Goal: Task Accomplishment & Management: Complete application form

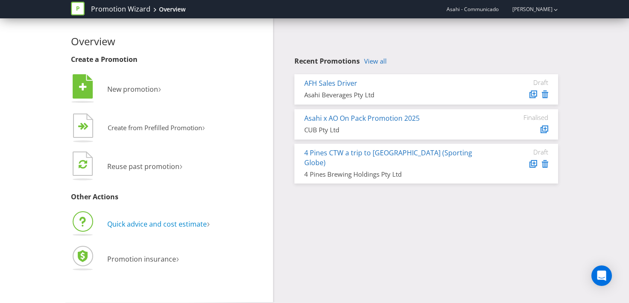
click at [162, 220] on span "Quick advice and cost estimate" at bounding box center [157, 224] width 100 height 9
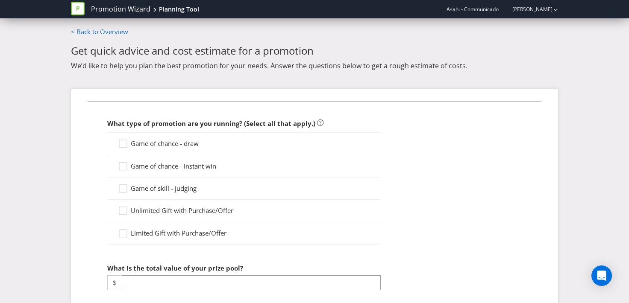
click at [159, 144] on span "Game of chance - draw" at bounding box center [165, 143] width 68 height 9
click at [0, 0] on input "Game of chance - draw" at bounding box center [0, 0] width 0 height 0
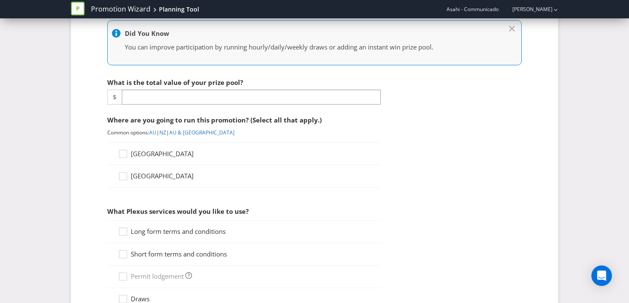
scroll to position [249, 0]
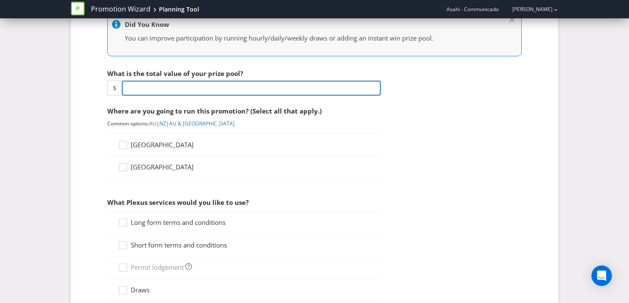
click at [213, 86] on input "number" at bounding box center [251, 88] width 259 height 15
type input "2"
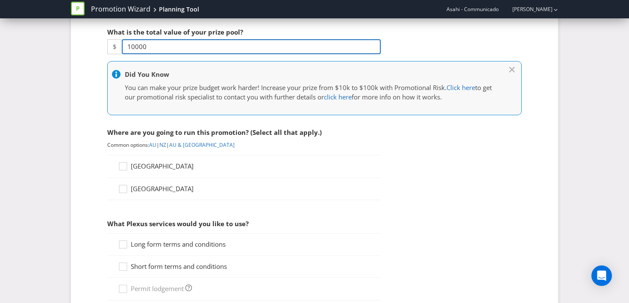
scroll to position [291, 0]
type input "10000"
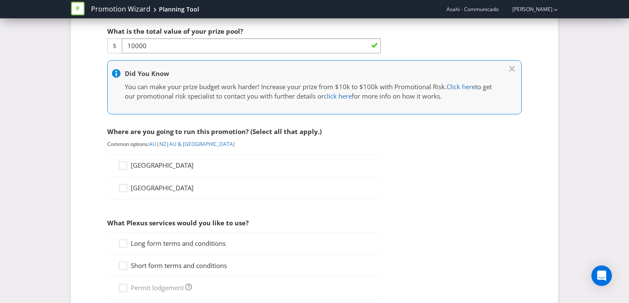
click at [151, 166] on span "[GEOGRAPHIC_DATA]" at bounding box center [162, 165] width 63 height 9
click at [0, 0] on input "[GEOGRAPHIC_DATA]" at bounding box center [0, 0] width 0 height 0
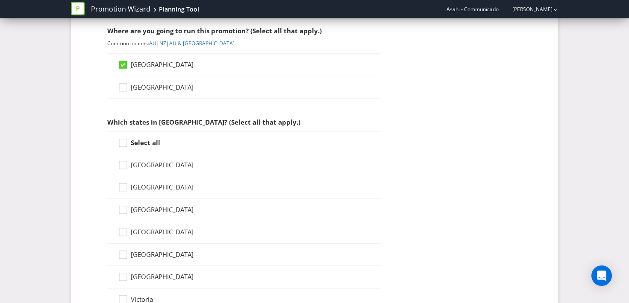
scroll to position [396, 0]
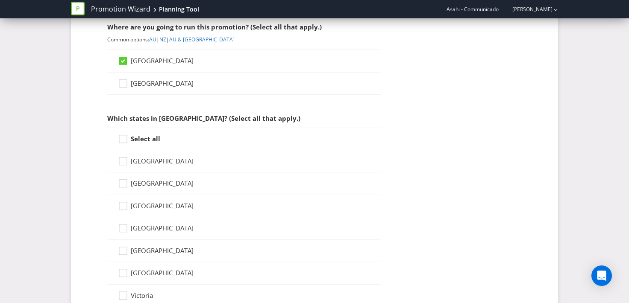
click at [156, 140] on strong "Select all" at bounding box center [145, 139] width 29 height 9
click at [0, 0] on input "Select all" at bounding box center [0, 0] width 0 height 0
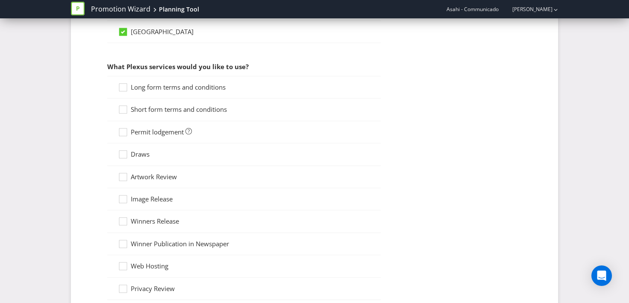
scroll to position [658, 0]
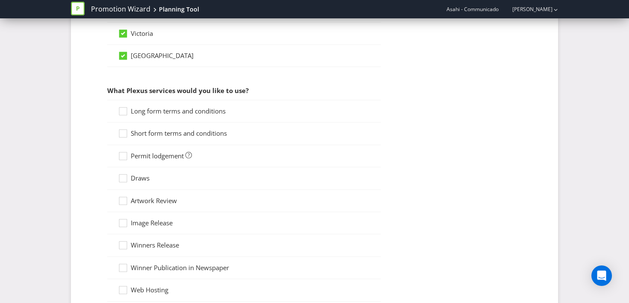
click at [150, 108] on span "Long form terms and conditions" at bounding box center [178, 111] width 95 height 9
click at [0, 0] on input "Long form terms and conditions" at bounding box center [0, 0] width 0 height 0
click at [147, 133] on span "Short form terms and conditions" at bounding box center [179, 133] width 96 height 9
click at [0, 0] on input "Short form terms and conditions" at bounding box center [0, 0] width 0 height 0
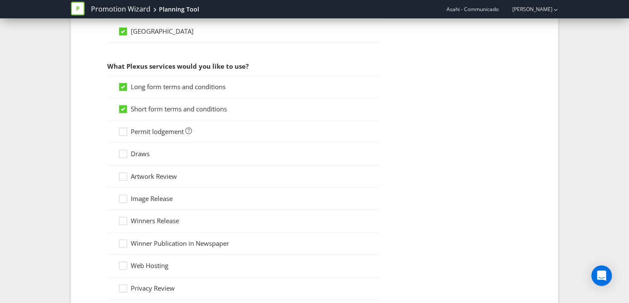
scroll to position [709, 0]
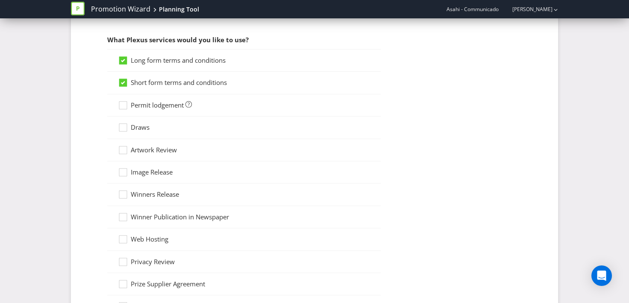
click at [145, 129] on span "Draws" at bounding box center [140, 127] width 19 height 9
click at [0, 0] on input "Draws" at bounding box center [0, 0] width 0 height 0
click at [150, 151] on span "Artwork Review" at bounding box center [154, 150] width 46 height 9
click at [0, 0] on input "Artwork Review" at bounding box center [0, 0] width 0 height 0
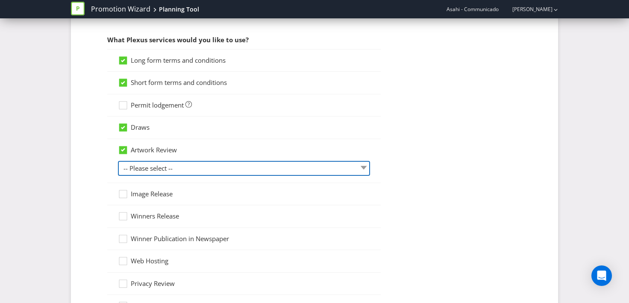
click at [205, 164] on select "-- Please select -- 1 piece 2-4 pieces (provided at same time) 5-7 pieces (prov…" at bounding box center [244, 168] width 252 height 15
select select "MARKETING_REVIEW_1"
click at [118, 161] on select "-- Please select -- 1 piece 2-4 pieces (provided at same time) 5-7 pieces (prov…" at bounding box center [244, 168] width 252 height 15
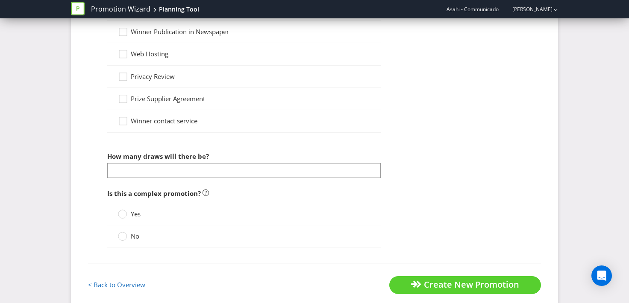
scroll to position [921, 0]
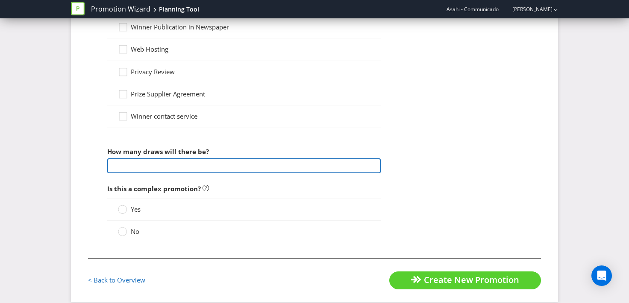
click at [204, 166] on input "number" at bounding box center [243, 166] width 273 height 15
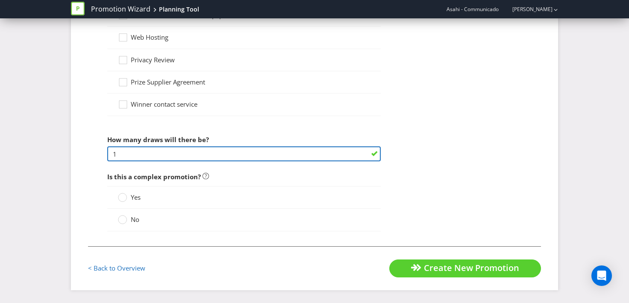
type input "1"
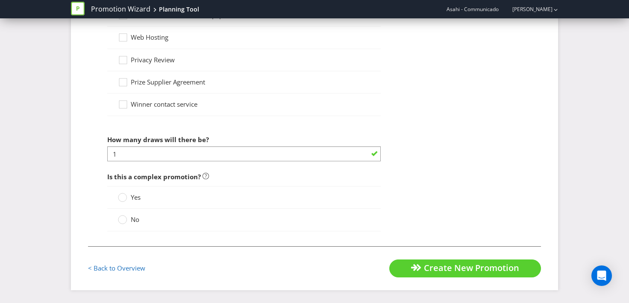
click at [135, 219] on span "No" at bounding box center [135, 219] width 9 height 9
click at [0, 0] on input "No" at bounding box center [0, 0] width 0 height 0
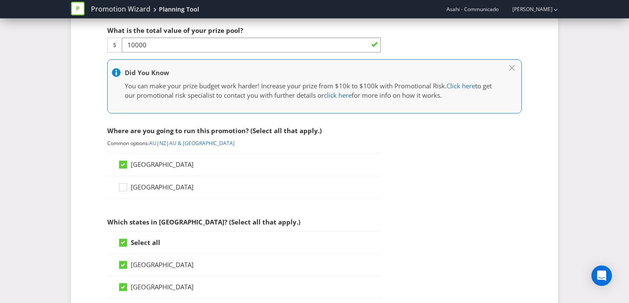
scroll to position [292, 0]
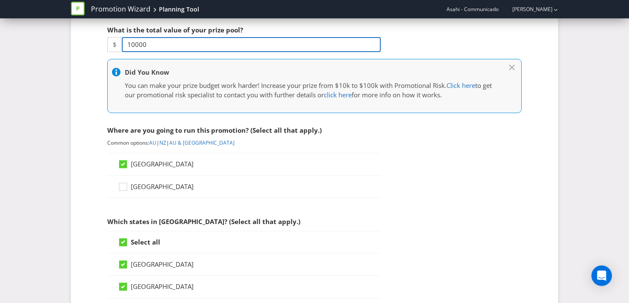
drag, startPoint x: 147, startPoint y: 46, endPoint x: 84, endPoint y: 46, distance: 62.8
type input "15000"
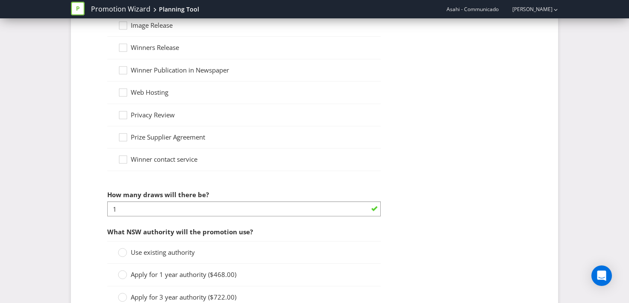
scroll to position [1055, 0]
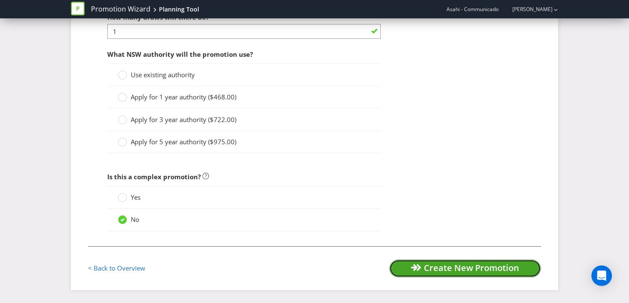
click at [412, 271] on button "Create New Promotion" at bounding box center [465, 269] width 152 height 18
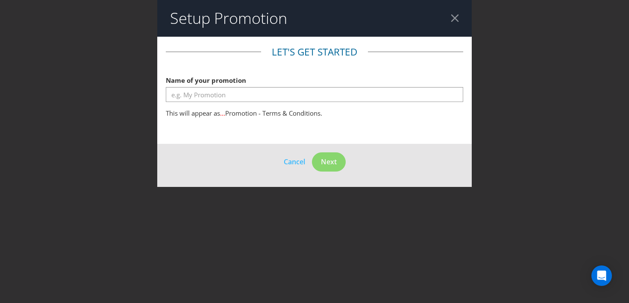
click at [458, 18] on div at bounding box center [455, 18] width 8 height 8
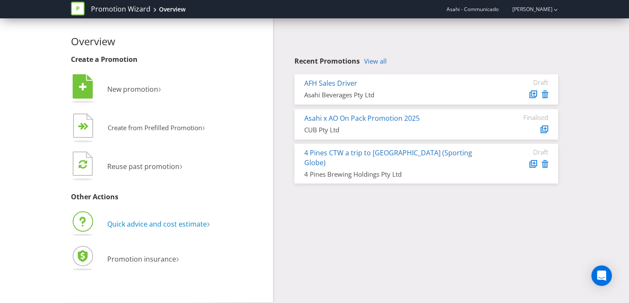
click at [142, 228] on span "Quick advice and cost estimate" at bounding box center [157, 224] width 100 height 9
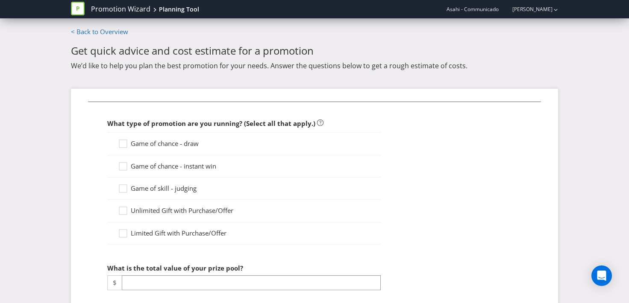
click at [157, 143] on span "Game of chance - draw" at bounding box center [165, 143] width 68 height 9
click at [0, 0] on input "Game of chance - draw" at bounding box center [0, 0] width 0 height 0
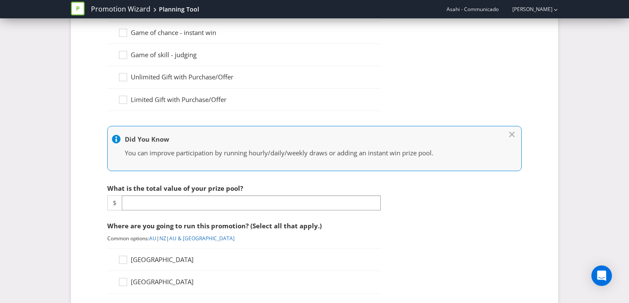
scroll to position [135, 0]
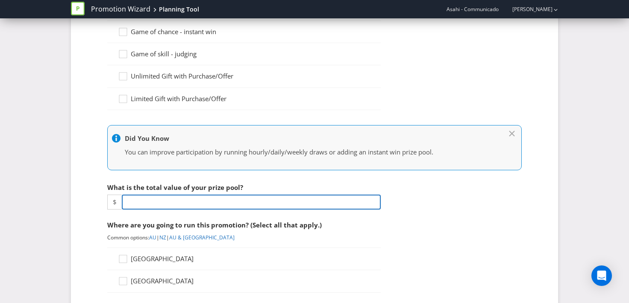
click at [187, 200] on input "number" at bounding box center [251, 202] width 259 height 15
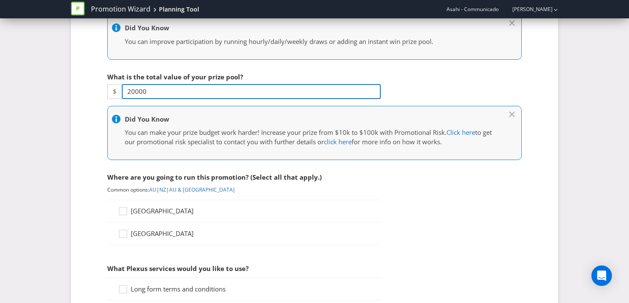
scroll to position [253, 0]
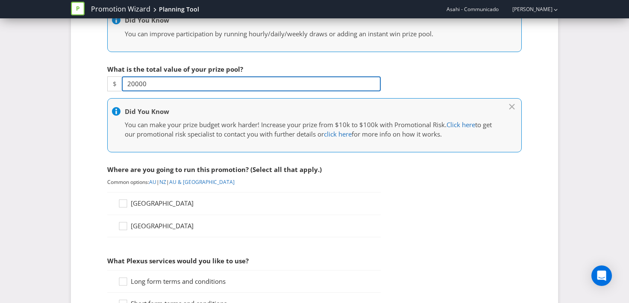
type input "20000"
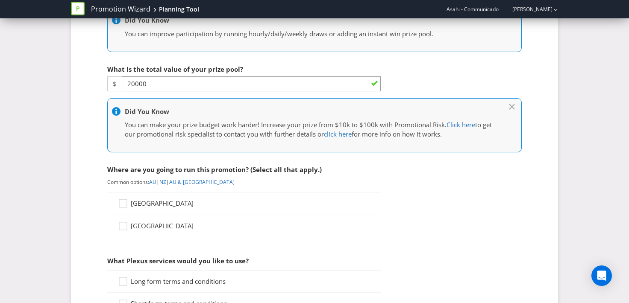
click at [145, 207] on span "[GEOGRAPHIC_DATA]" at bounding box center [162, 203] width 63 height 9
click at [0, 0] on input "[GEOGRAPHIC_DATA]" at bounding box center [0, 0] width 0 height 0
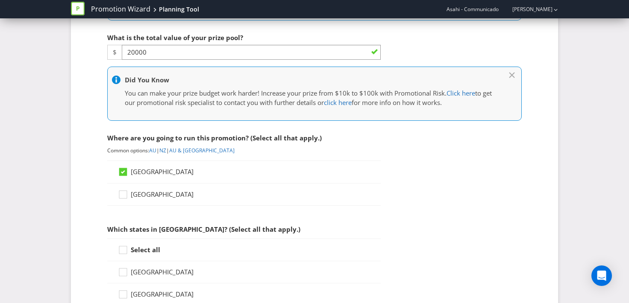
click at [142, 249] on strong "Select all" at bounding box center [145, 250] width 29 height 9
click at [0, 0] on input "Select all" at bounding box center [0, 0] width 0 height 0
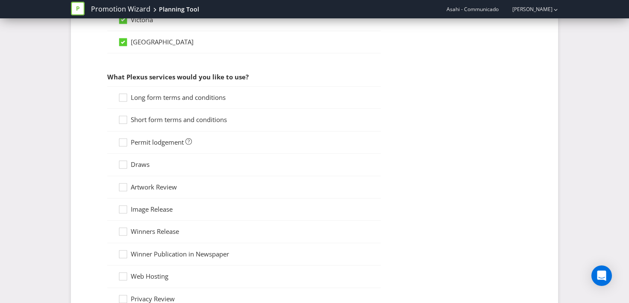
scroll to position [677, 0]
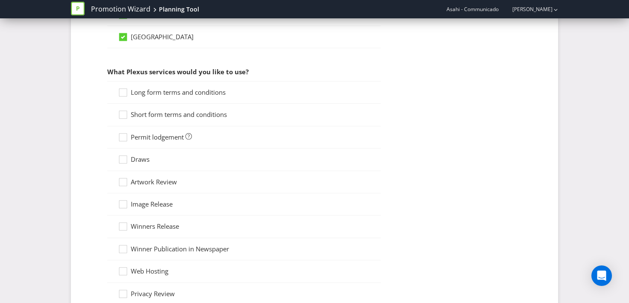
click at [167, 90] on span "Long form terms and conditions" at bounding box center [178, 92] width 95 height 9
click at [0, 0] on input "Long form terms and conditions" at bounding box center [0, 0] width 0 height 0
click at [159, 115] on span "Short form terms and conditions" at bounding box center [179, 114] width 96 height 9
click at [0, 0] on input "Short form terms and conditions" at bounding box center [0, 0] width 0 height 0
click at [158, 137] on span "Permit lodgement" at bounding box center [157, 137] width 53 height 9
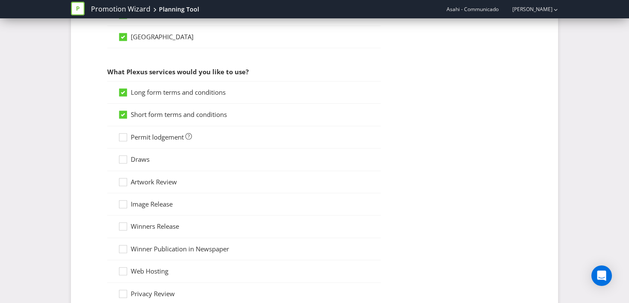
click at [0, 0] on input "Permit lodgement" at bounding box center [0, 0] width 0 height 0
click at [139, 158] on span "Draws" at bounding box center [140, 159] width 19 height 9
click at [0, 0] on input "Draws" at bounding box center [0, 0] width 0 height 0
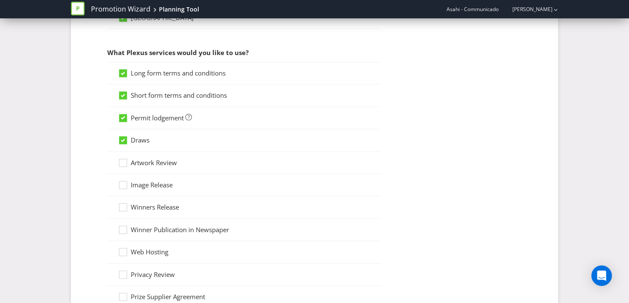
scroll to position [697, 0]
click at [165, 166] on span "Artwork Review" at bounding box center [154, 162] width 46 height 9
click at [0, 0] on input "Artwork Review" at bounding box center [0, 0] width 0 height 0
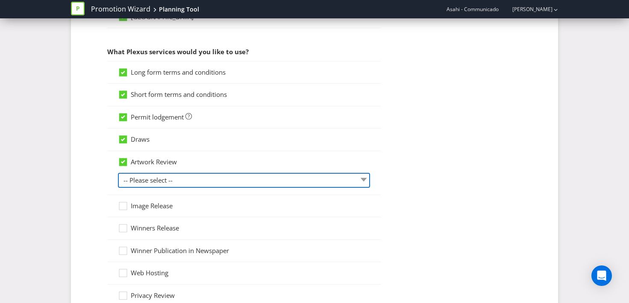
click at [184, 181] on select "-- Please select -- 1 piece 2-4 pieces (provided at same time) 5-7 pieces (prov…" at bounding box center [244, 180] width 252 height 15
select select "MARKETING_REVIEW_1"
click at [118, 173] on select "-- Please select -- 1 piece 2-4 pieces (provided at same time) 5-7 pieces (prov…" at bounding box center [244, 180] width 252 height 15
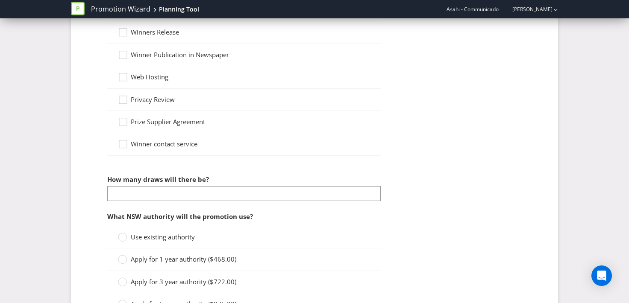
scroll to position [895, 0]
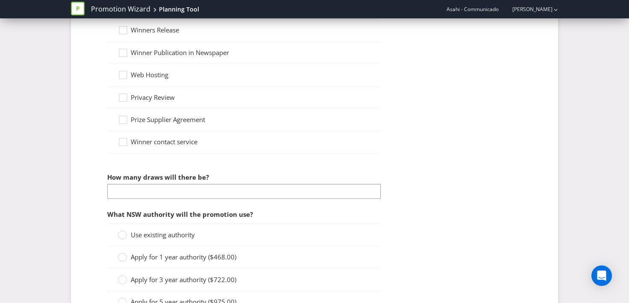
click at [213, 184] on div "How many draws will there be?" at bounding box center [243, 184] width 273 height 31
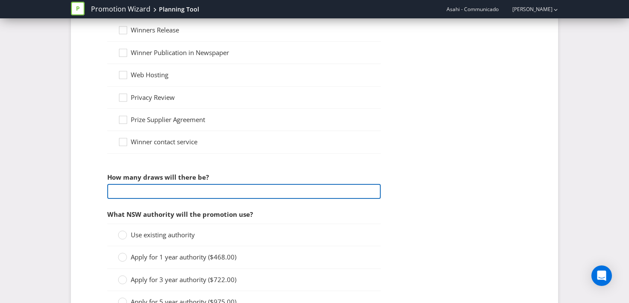
click at [215, 194] on input "number" at bounding box center [243, 191] width 273 height 15
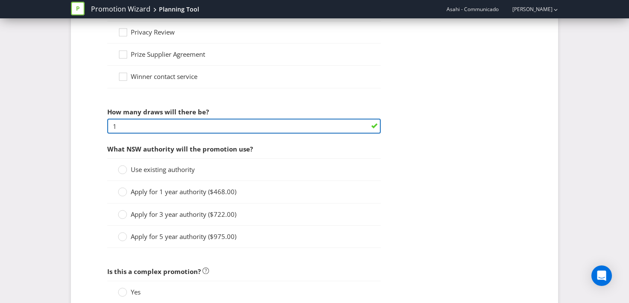
scroll to position [970, 0]
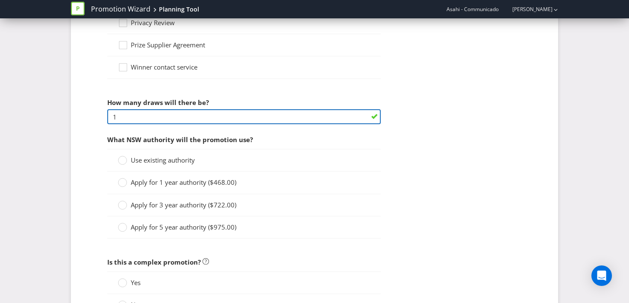
type input "1"
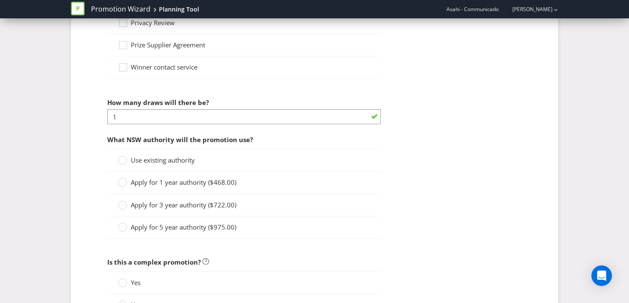
click at [189, 164] on span "Use existing authority" at bounding box center [163, 160] width 64 height 9
click at [0, 0] on input "Use existing authority" at bounding box center [0, 0] width 0 height 0
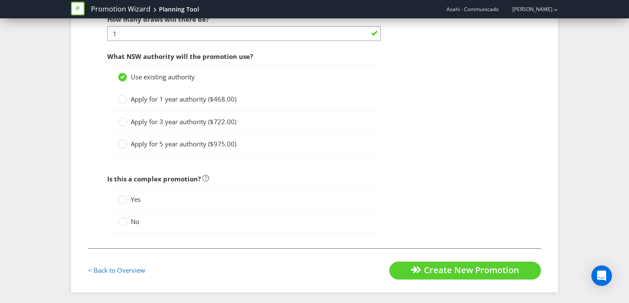
scroll to position [1055, 0]
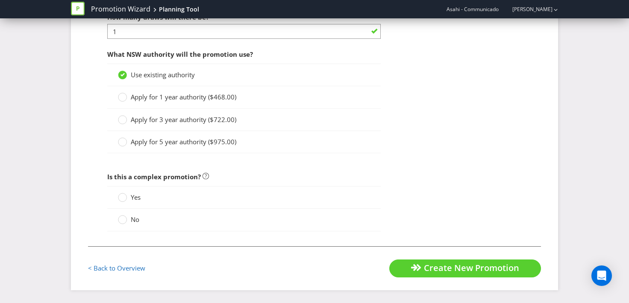
click at [137, 222] on span "No" at bounding box center [135, 219] width 9 height 9
click at [0, 0] on input "No" at bounding box center [0, 0] width 0 height 0
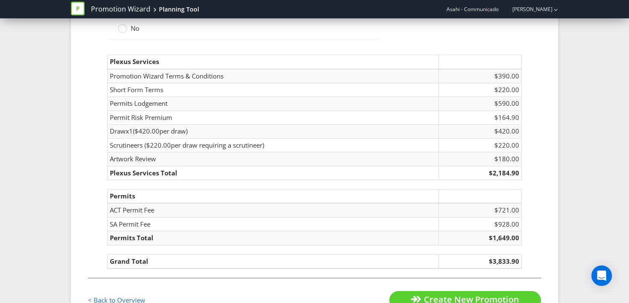
scroll to position [1409, 0]
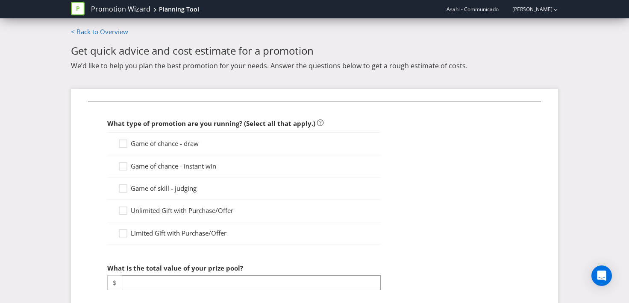
click at [174, 145] on span "Game of chance - draw" at bounding box center [165, 143] width 68 height 9
click at [0, 0] on input "Game of chance - draw" at bounding box center [0, 0] width 0 height 0
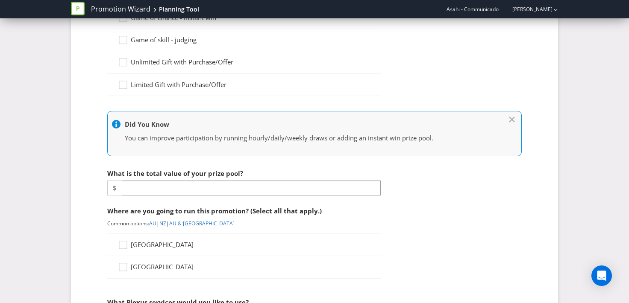
scroll to position [152, 0]
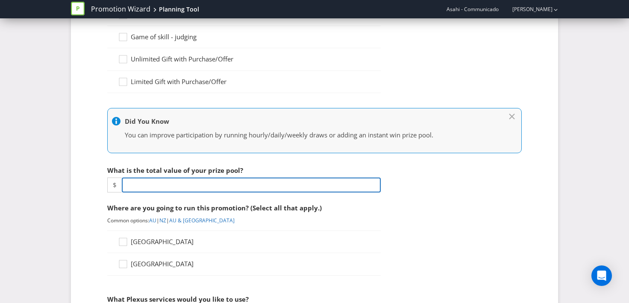
click at [165, 184] on input "number" at bounding box center [251, 185] width 259 height 15
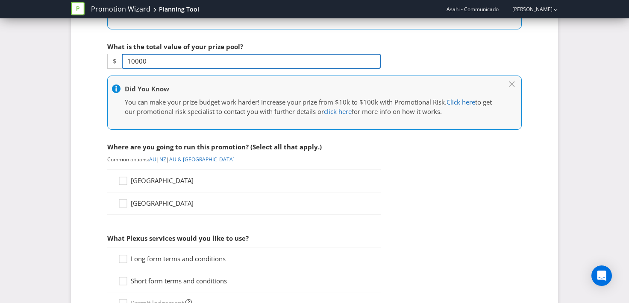
scroll to position [284, 0]
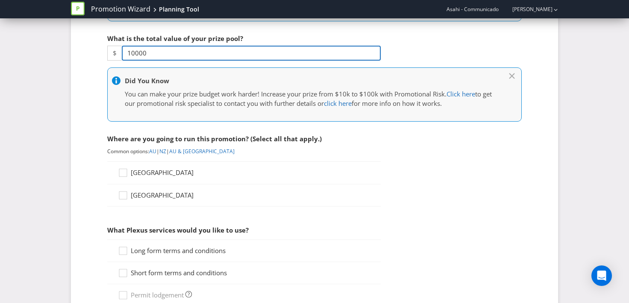
type input "10000"
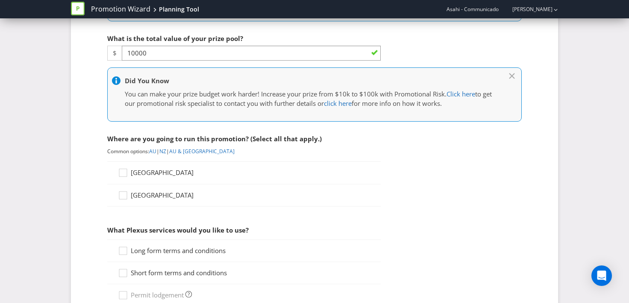
click at [143, 174] on span "[GEOGRAPHIC_DATA]" at bounding box center [162, 172] width 63 height 9
click at [0, 0] on input "[GEOGRAPHIC_DATA]" at bounding box center [0, 0] width 0 height 0
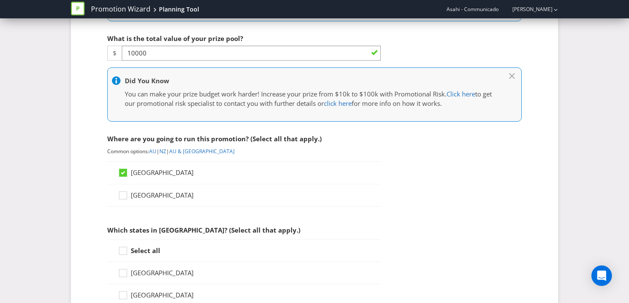
click at [145, 253] on strong "Select all" at bounding box center [145, 251] width 29 height 9
click at [0, 0] on input "Select all" at bounding box center [0, 0] width 0 height 0
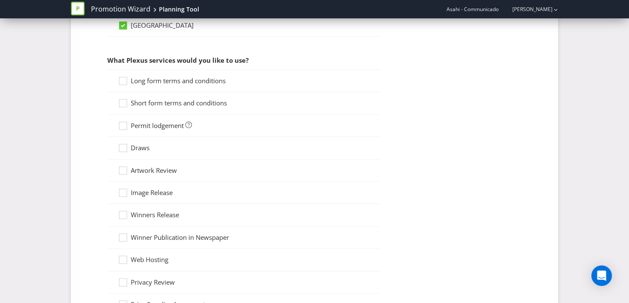
scroll to position [690, 0]
click at [167, 80] on span "Long form terms and conditions" at bounding box center [178, 79] width 95 height 9
click at [0, 0] on input "Long form terms and conditions" at bounding box center [0, 0] width 0 height 0
click at [162, 101] on span "Short form terms and conditions" at bounding box center [179, 101] width 96 height 9
click at [0, 0] on input "Short form terms and conditions" at bounding box center [0, 0] width 0 height 0
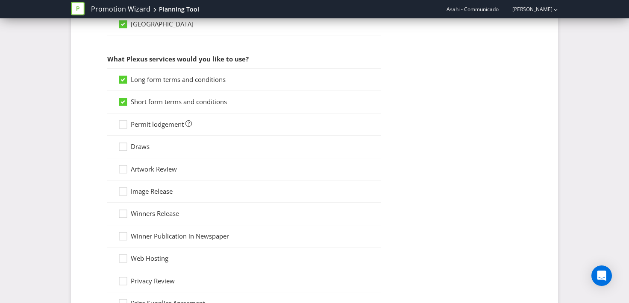
click at [156, 126] on span "Permit lodgement" at bounding box center [157, 124] width 53 height 9
click at [0, 0] on input "Permit lodgement" at bounding box center [0, 0] width 0 height 0
click at [135, 153] on div "Draws" at bounding box center [243, 147] width 273 height 22
click at [135, 148] on span "Draws" at bounding box center [140, 146] width 19 height 9
click at [0, 0] on input "Draws" at bounding box center [0, 0] width 0 height 0
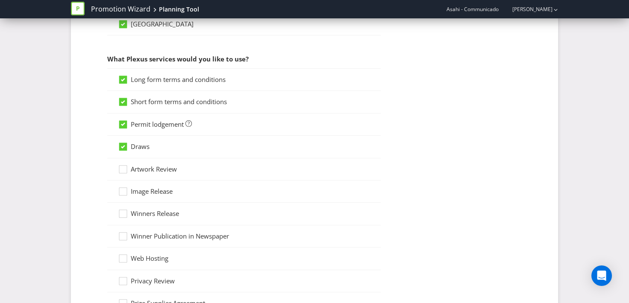
click at [138, 166] on span "Artwork Review" at bounding box center [154, 169] width 46 height 9
click at [0, 0] on input "Artwork Review" at bounding box center [0, 0] width 0 height 0
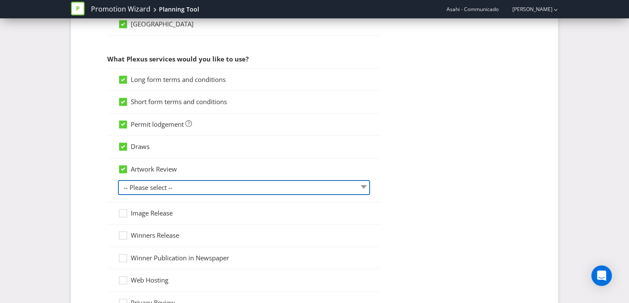
click at [141, 194] on select "-- Please select -- 1 piece 2-4 pieces (provided at same time) 5-7 pieces (prov…" at bounding box center [244, 187] width 252 height 15
select select "MARKETING_REVIEW_1"
click at [118, 180] on select "-- Please select -- 1 piece 2-4 pieces (provided at same time) 5-7 pieces (prov…" at bounding box center [244, 187] width 252 height 15
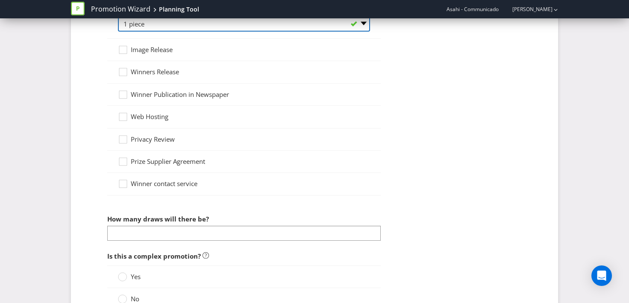
scroll to position [870, 0]
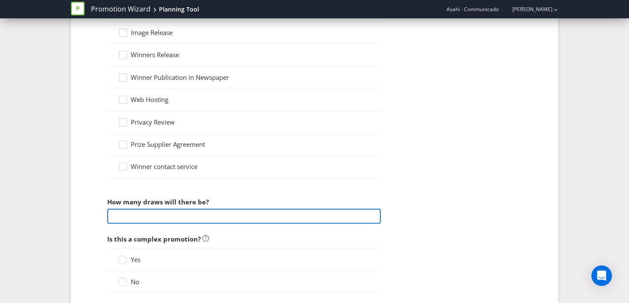
click at [167, 223] on input "number" at bounding box center [243, 216] width 273 height 15
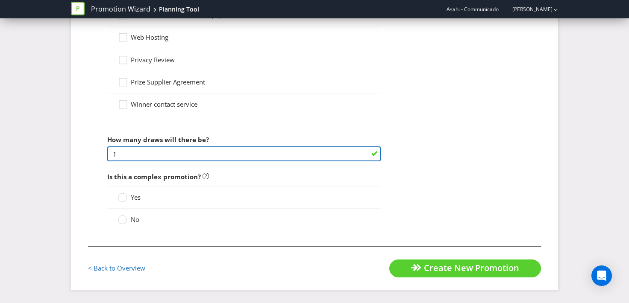
type input "1"
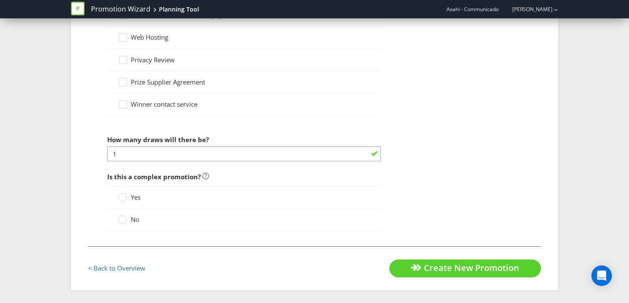
click at [128, 221] on label "No" at bounding box center [129, 219] width 23 height 9
click at [0, 0] on input "No" at bounding box center [0, 0] width 0 height 0
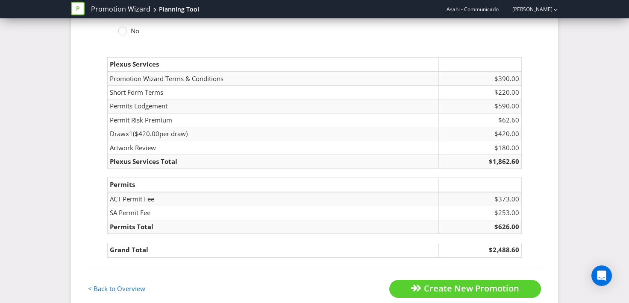
scroll to position [1288, 0]
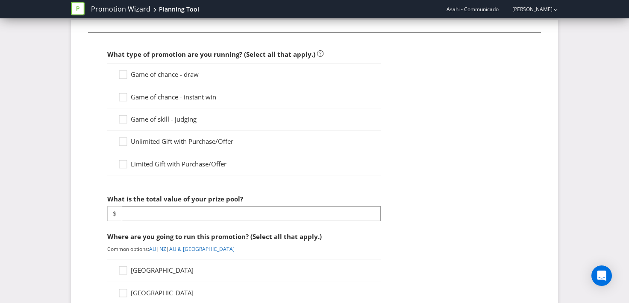
scroll to position [71, 0]
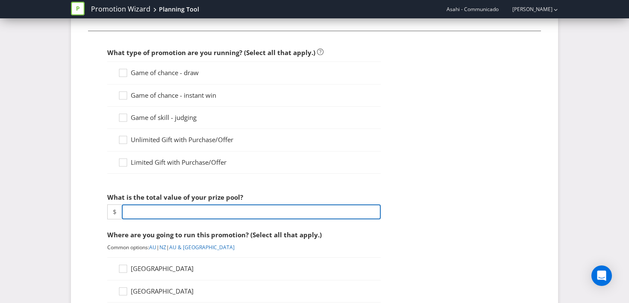
click at [144, 211] on input "number" at bounding box center [251, 212] width 259 height 15
type input "998"
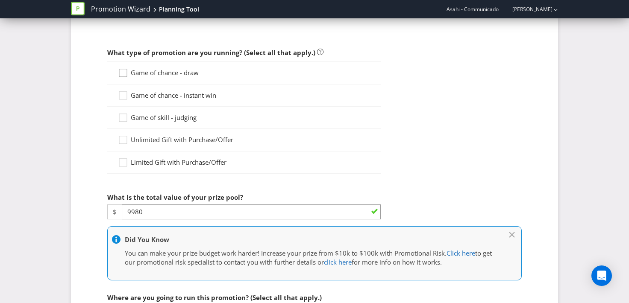
click at [122, 73] on icon at bounding box center [124, 74] width 13 height 13
click at [0, 0] on input "Game of chance - draw" at bounding box center [0, 0] width 0 height 0
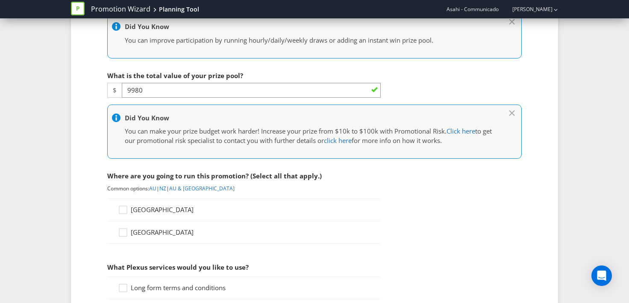
scroll to position [247, 0]
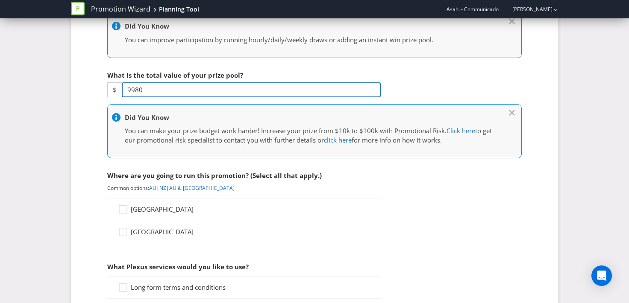
click at [147, 88] on input "9980" at bounding box center [251, 89] width 259 height 15
type input "9990"
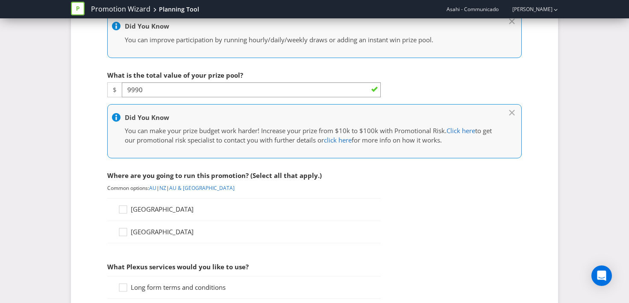
click at [144, 211] on span "[GEOGRAPHIC_DATA]" at bounding box center [162, 209] width 63 height 9
click at [0, 0] on input "[GEOGRAPHIC_DATA]" at bounding box center [0, 0] width 0 height 0
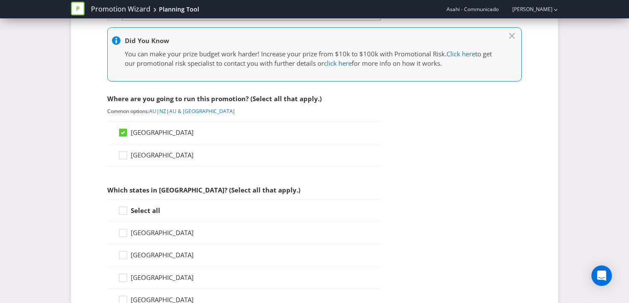
click at [144, 214] on strong "Select all" at bounding box center [145, 210] width 29 height 9
click at [0, 0] on input "Select all" at bounding box center [0, 0] width 0 height 0
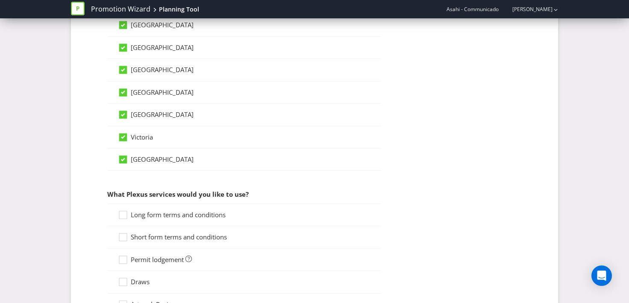
scroll to position [563, 0]
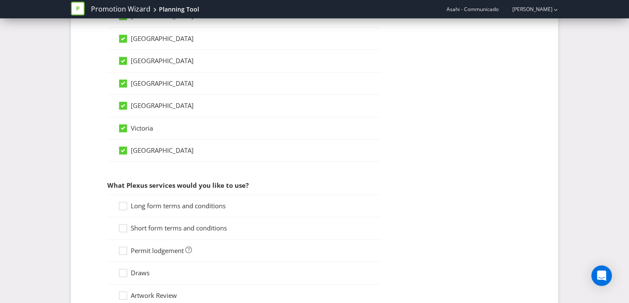
click at [188, 206] on span "Long form terms and conditions" at bounding box center [178, 206] width 95 height 9
click at [0, 0] on input "Long form terms and conditions" at bounding box center [0, 0] width 0 height 0
click at [167, 229] on span "Short form terms and conditions" at bounding box center [179, 228] width 96 height 9
click at [0, 0] on input "Short form terms and conditions" at bounding box center [0, 0] width 0 height 0
click at [160, 251] on span "Permit lodgement" at bounding box center [157, 251] width 53 height 9
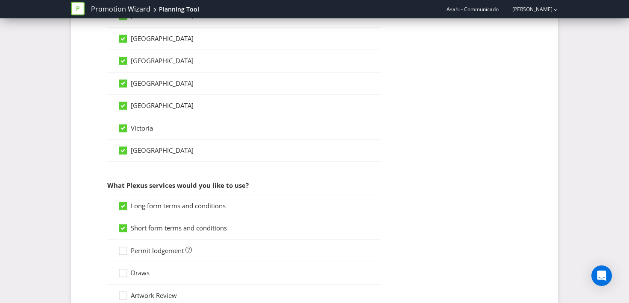
click at [0, 0] on input "Permit lodgement" at bounding box center [0, 0] width 0 height 0
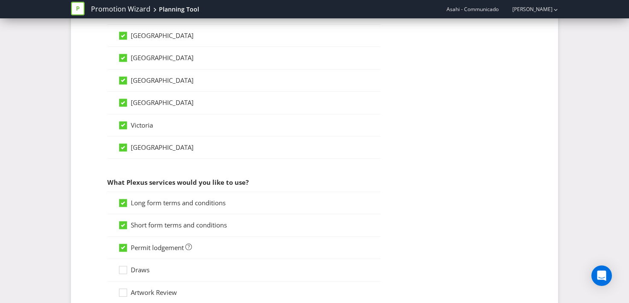
click at [141, 269] on span "Draws" at bounding box center [140, 270] width 19 height 9
click at [0, 0] on input "Draws" at bounding box center [0, 0] width 0 height 0
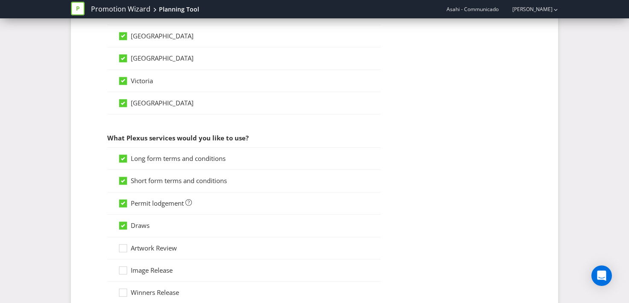
click at [152, 247] on span "Artwork Review" at bounding box center [154, 248] width 46 height 9
click at [0, 0] on input "Artwork Review" at bounding box center [0, 0] width 0 height 0
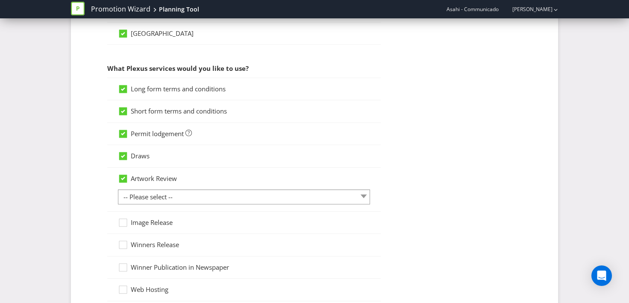
scroll to position [677, 0]
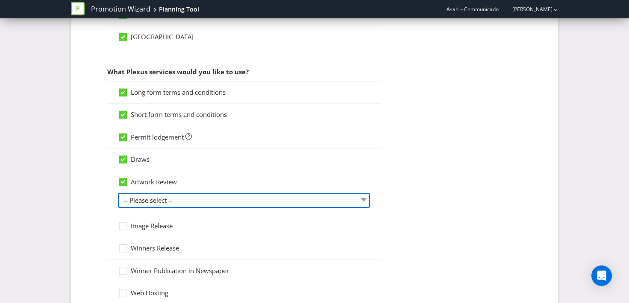
click at [165, 196] on select "-- Please select -- 1 piece 2-4 pieces (provided at same time) 5-7 pieces (prov…" at bounding box center [244, 200] width 252 height 15
select select "MARKETING_REVIEW_1"
click at [118, 193] on select "-- Please select -- 1 piece 2-4 pieces (provided at same time) 5-7 pieces (prov…" at bounding box center [244, 200] width 252 height 15
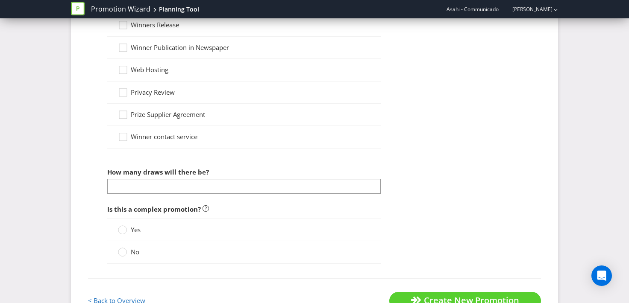
scroll to position [904, 0]
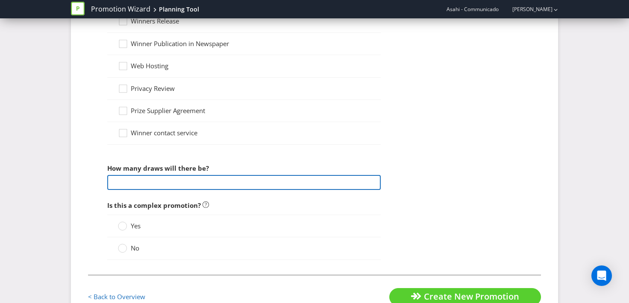
click at [167, 184] on input "number" at bounding box center [243, 182] width 273 height 15
type input "1"
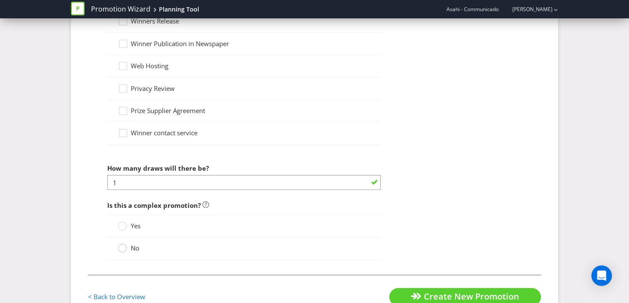
click at [125, 251] on circle at bounding box center [122, 248] width 9 height 9
click at [0, 0] on input "No" at bounding box center [0, 0] width 0 height 0
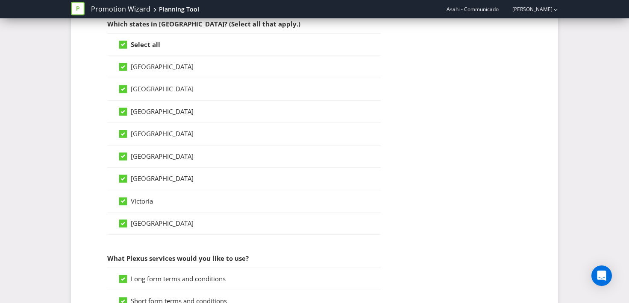
scroll to position [420, 0]
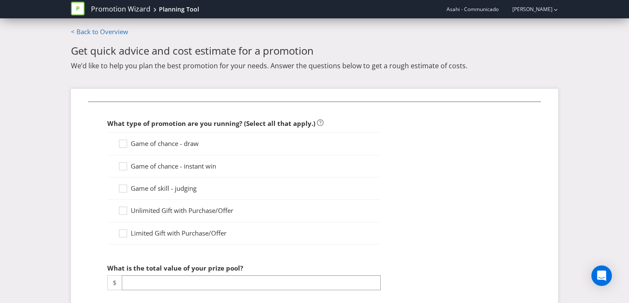
click at [164, 146] on span "Game of chance - draw" at bounding box center [165, 143] width 68 height 9
click at [0, 0] on input "Game of chance - draw" at bounding box center [0, 0] width 0 height 0
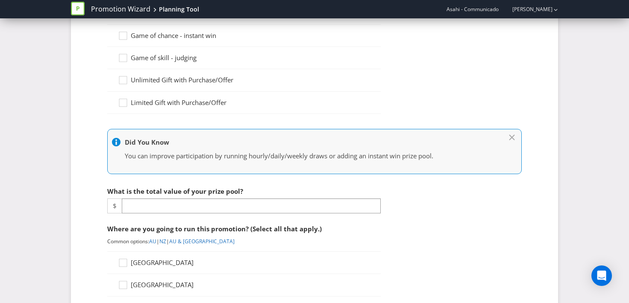
scroll to position [142, 0]
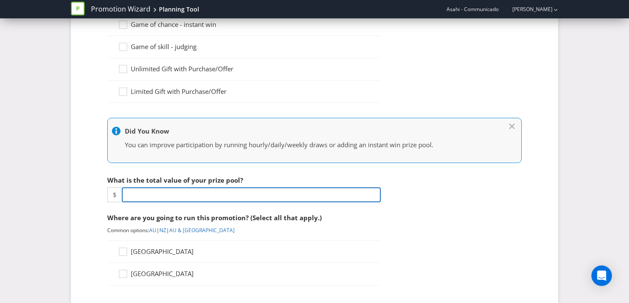
click at [150, 197] on input "number" at bounding box center [251, 195] width 259 height 15
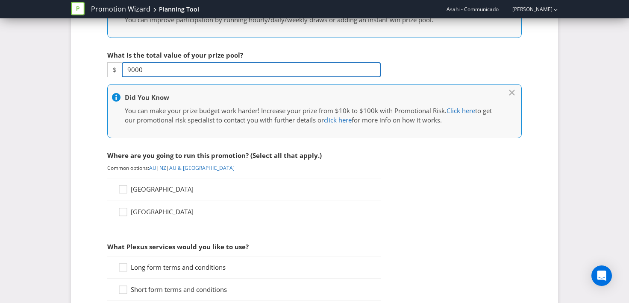
type input "9000"
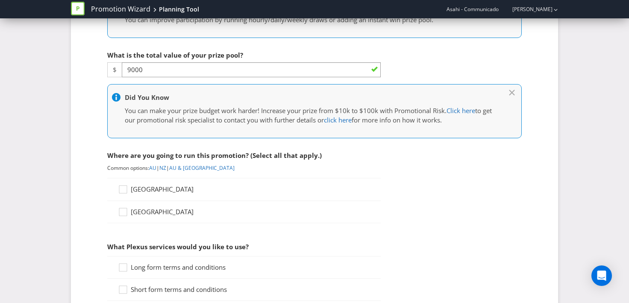
click at [148, 191] on span "[GEOGRAPHIC_DATA]" at bounding box center [162, 189] width 63 height 9
click at [0, 0] on input "[GEOGRAPHIC_DATA]" at bounding box center [0, 0] width 0 height 0
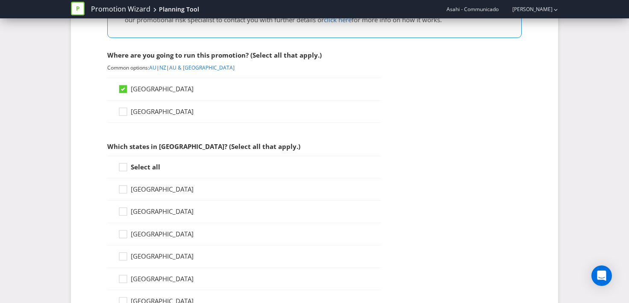
click at [146, 167] on strong "Select all" at bounding box center [145, 167] width 29 height 9
click at [0, 0] on input "Select all" at bounding box center [0, 0] width 0 height 0
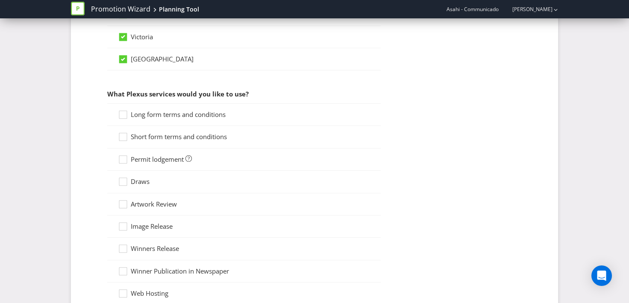
scroll to position [656, 0]
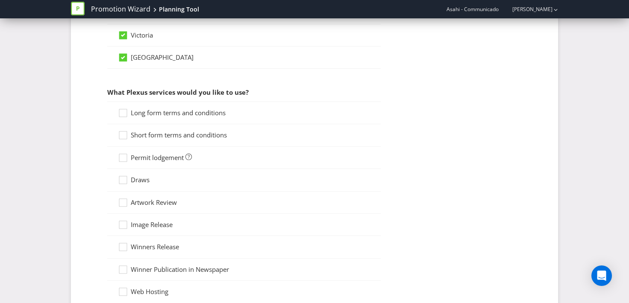
click at [176, 114] on span "Long form terms and conditions" at bounding box center [178, 113] width 95 height 9
click at [0, 0] on input "Long form terms and conditions" at bounding box center [0, 0] width 0 height 0
click at [166, 132] on span "Short form terms and conditions" at bounding box center [179, 135] width 96 height 9
click at [0, 0] on input "Short form terms and conditions" at bounding box center [0, 0] width 0 height 0
click at [153, 156] on span "Permit lodgement" at bounding box center [157, 157] width 53 height 9
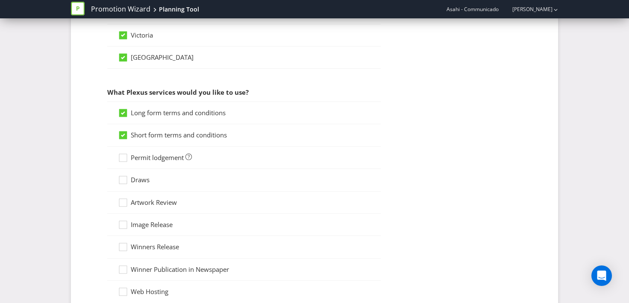
click at [0, 0] on input "Permit lodgement" at bounding box center [0, 0] width 0 height 0
click at [128, 180] on icon at bounding box center [124, 182] width 13 height 13
click at [0, 0] on input "Draws" at bounding box center [0, 0] width 0 height 0
click at [133, 200] on span "Artwork Review" at bounding box center [154, 202] width 46 height 9
click at [0, 0] on input "Artwork Review" at bounding box center [0, 0] width 0 height 0
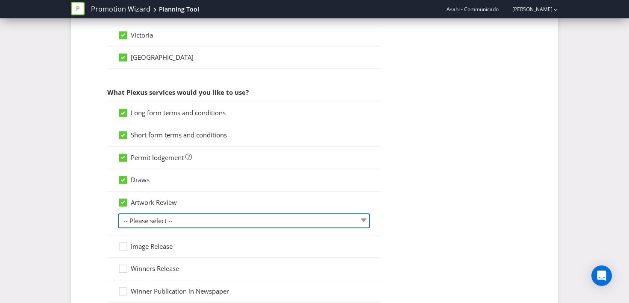
click at [136, 221] on select "-- Please select -- 1 piece 2-4 pieces (provided at same time) 5-7 pieces (prov…" at bounding box center [244, 221] width 252 height 15
select select "MARKETING_REVIEW_1"
click at [118, 214] on select "-- Please select -- 1 piece 2-4 pieces (provided at same time) 5-7 pieces (prov…" at bounding box center [244, 221] width 252 height 15
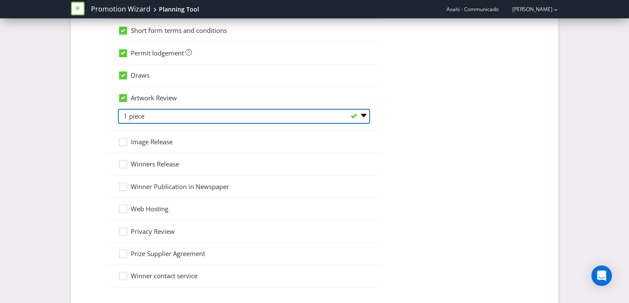
scroll to position [933, 0]
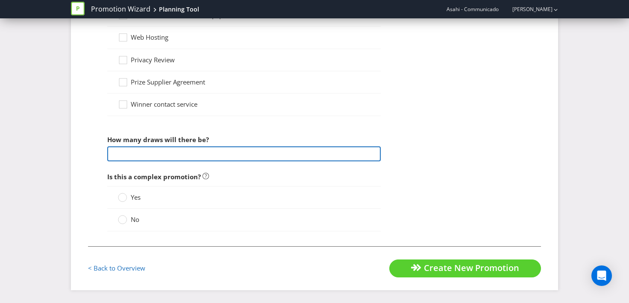
click at [153, 153] on input "number" at bounding box center [243, 154] width 273 height 15
type input "1"
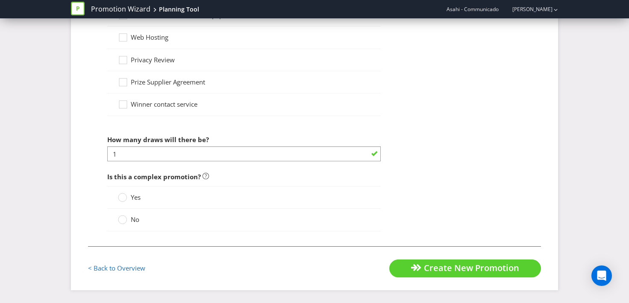
click at [134, 221] on span "No" at bounding box center [135, 219] width 9 height 9
click at [0, 0] on input "No" at bounding box center [0, 0] width 0 height 0
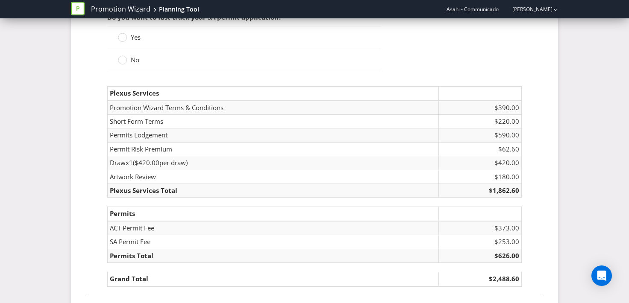
scroll to position [1308, 0]
